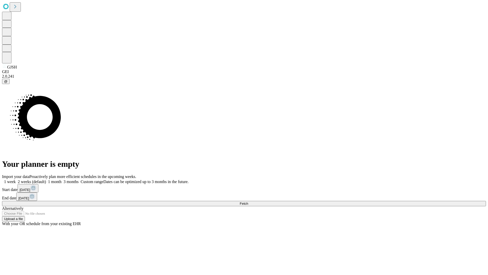
click at [248, 201] on span "Fetch" at bounding box center [244, 203] width 8 height 4
